Goal: Navigation & Orientation: Find specific page/section

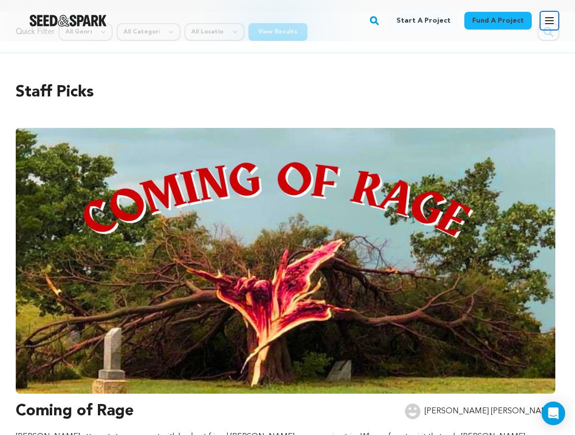
scroll to position [32, 0]
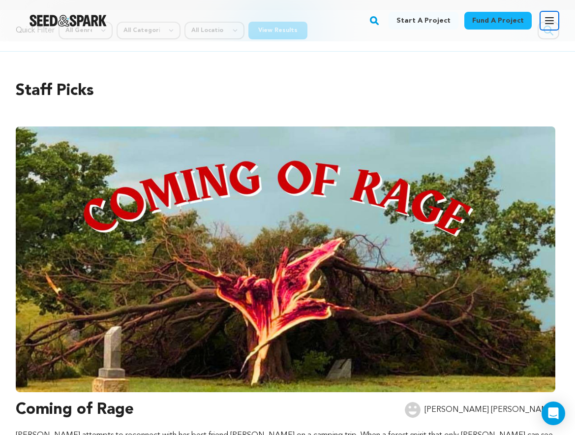
click at [548, 16] on icon "button" at bounding box center [549, 21] width 12 height 12
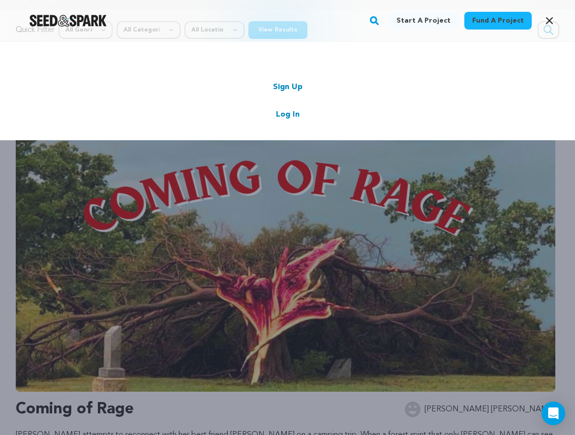
click at [285, 116] on link "Log In" at bounding box center [288, 115] width 24 height 12
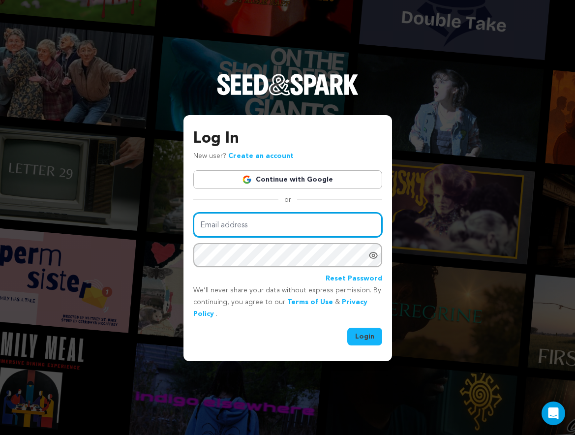
click at [260, 232] on input "Email address" at bounding box center [287, 224] width 189 height 25
type input "sid55studios@gmail.com"
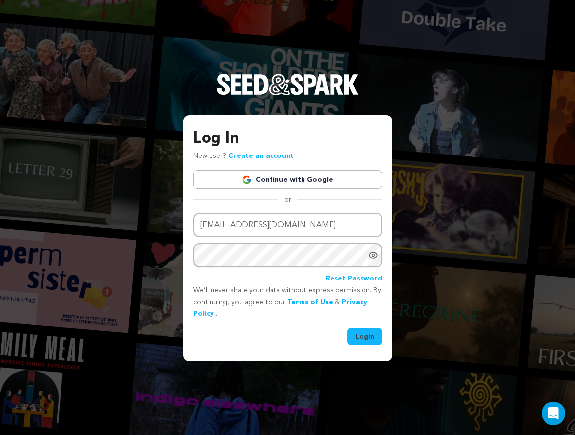
click at [364, 337] on button "Login" at bounding box center [364, 336] width 35 height 18
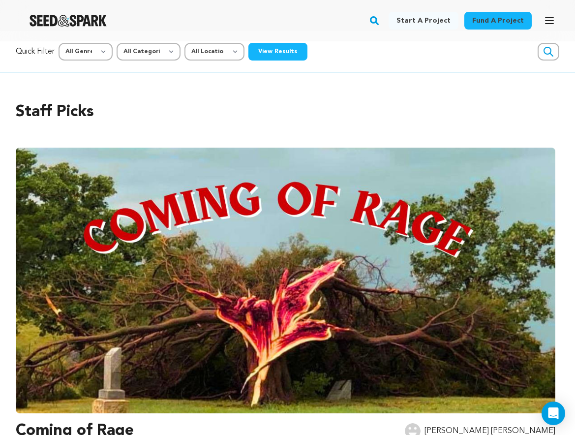
scroll to position [7, 0]
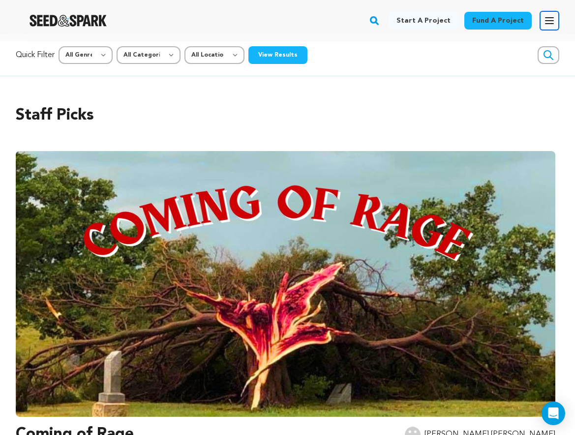
click at [545, 21] on icon "button" at bounding box center [549, 21] width 8 height 6
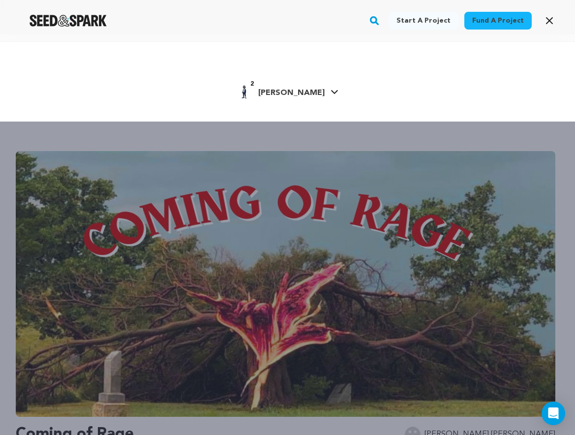
click at [296, 94] on span "[PERSON_NAME]" at bounding box center [291, 93] width 66 height 8
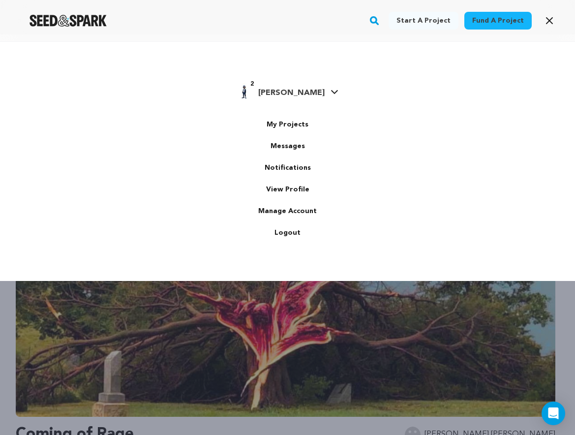
scroll to position [0, 0]
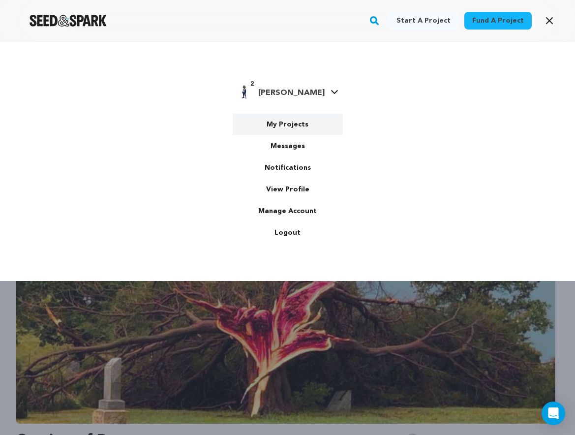
click at [280, 125] on link "My Projects" at bounding box center [288, 125] width 110 height 22
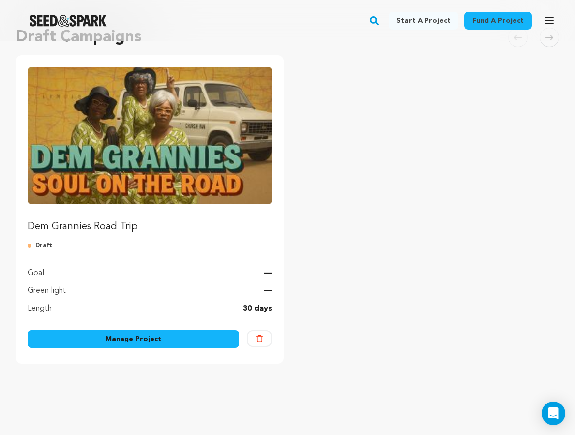
click at [220, 150] on img "Fund Dem Grannies Road Trip" at bounding box center [150, 135] width 244 height 137
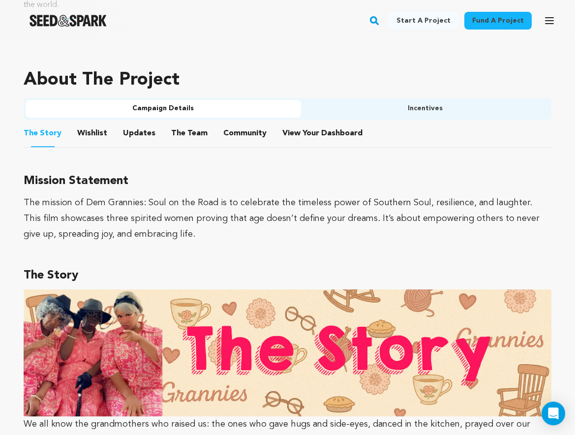
scroll to position [367, 0]
